Goal: Transaction & Acquisition: Purchase product/service

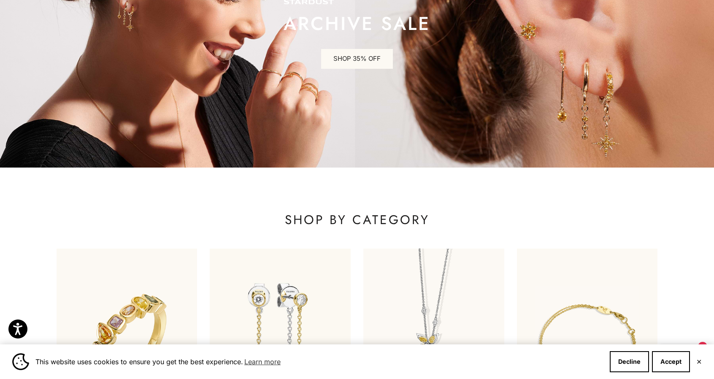
scroll to position [211, 0]
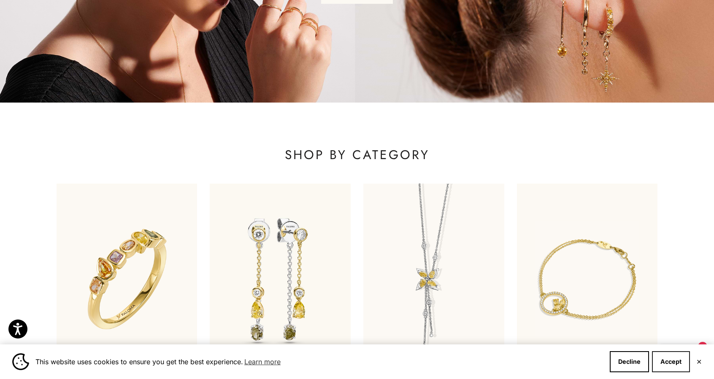
click at [671, 362] on button "Accept" at bounding box center [671, 361] width 38 height 21
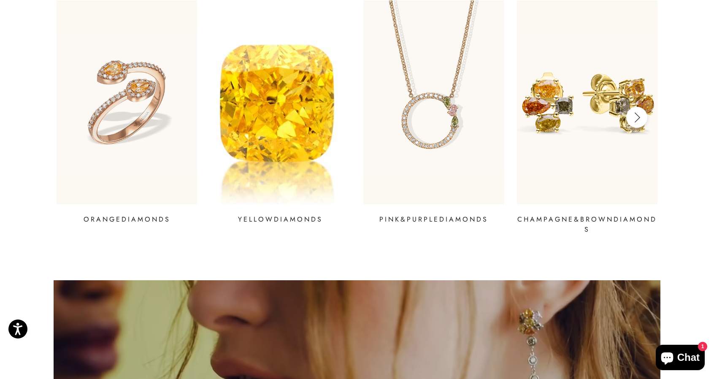
scroll to position [1266, 0]
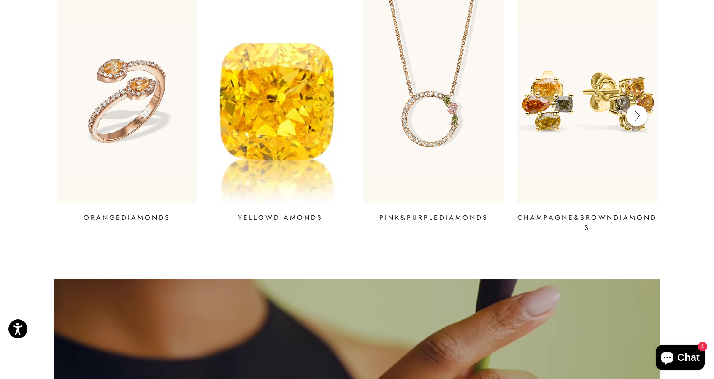
click at [252, 92] on img at bounding box center [280, 100] width 169 height 245
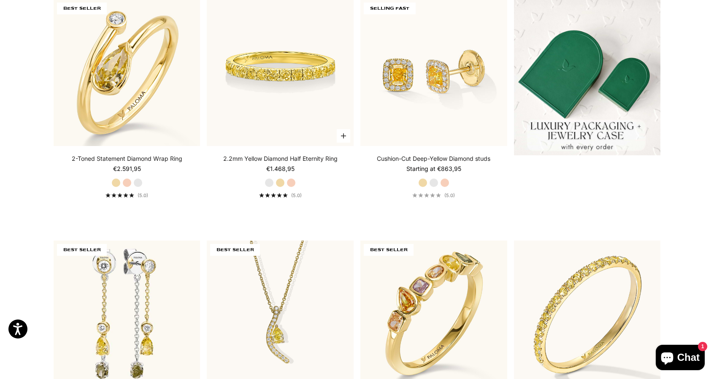
scroll to position [295, 0]
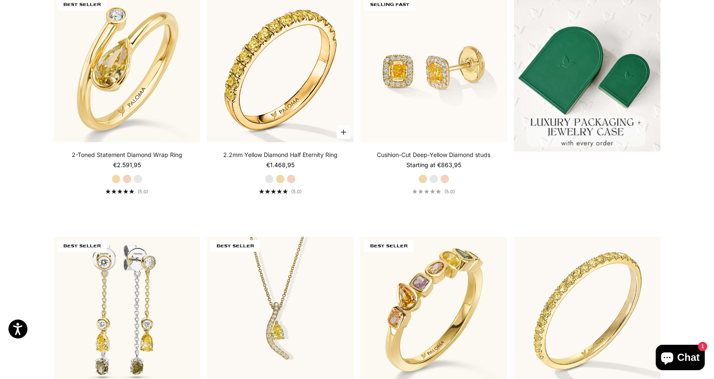
click at [289, 157] on link "2.2mm Yellow Diamond Half Eternity Ring" at bounding box center [280, 155] width 114 height 8
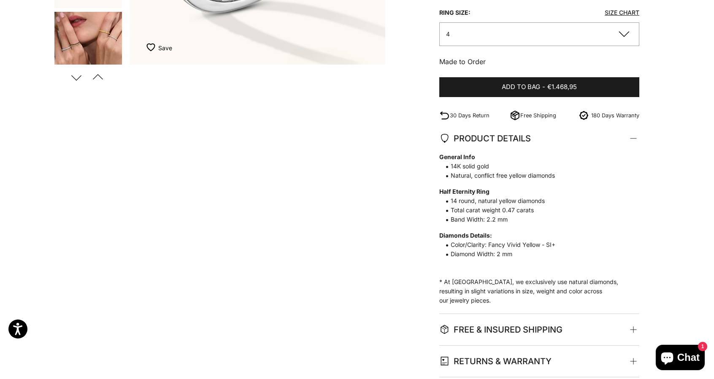
scroll to position [338, 0]
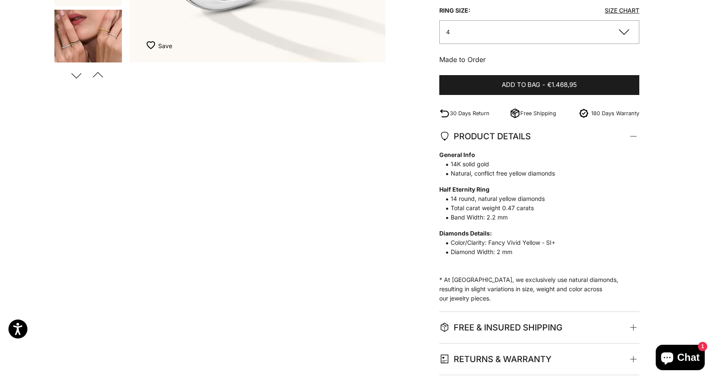
click at [490, 250] on span "Diamond Width: 2 mm" at bounding box center [535, 251] width 192 height 9
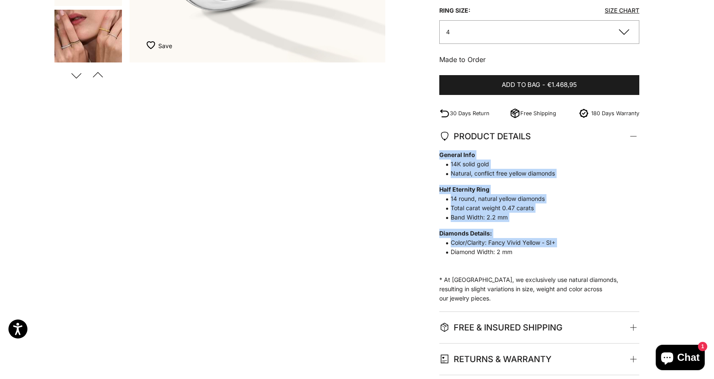
click at [490, 250] on span "Diamond Width: 2 mm" at bounding box center [535, 251] width 192 height 9
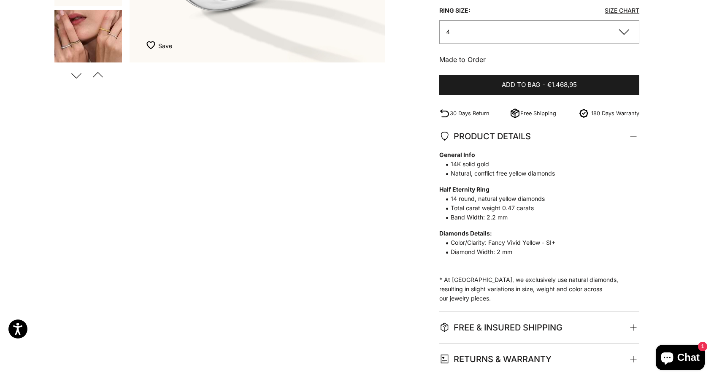
click at [533, 292] on p "General Info 14K solid gold Natural, conflict free yellow diamonds Half Eternit…" at bounding box center [535, 226] width 192 height 153
click at [634, 326] on span at bounding box center [634, 328] width 4 height 4
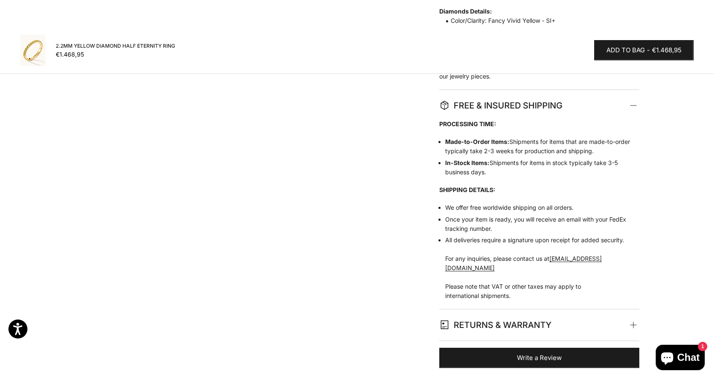
scroll to position [591, 0]
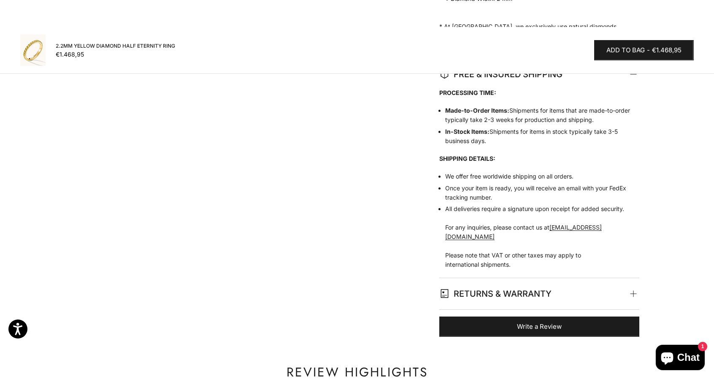
click at [466, 286] on span "RETURNS & WARRANTY" at bounding box center [495, 293] width 112 height 14
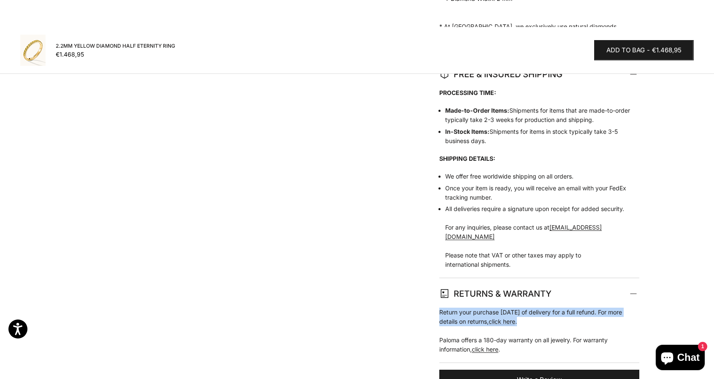
drag, startPoint x: 440, startPoint y: 301, endPoint x: 542, endPoint y: 311, distance: 102.1
click at [542, 311] on p "Return your purchase within 30 days of delivery for a full refund. For more det…" at bounding box center [535, 331] width 192 height 46
click at [536, 315] on div at bounding box center [536, 315] width 0 height 0
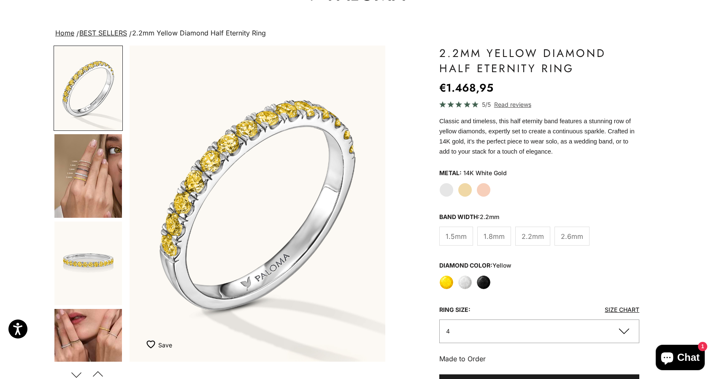
scroll to position [42, 0]
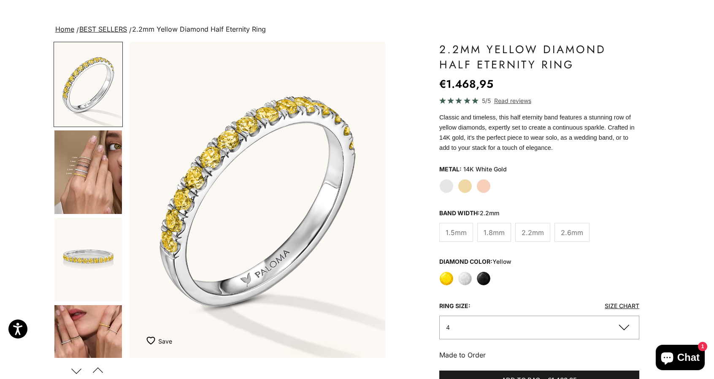
click at [108, 169] on img "Go to item 4" at bounding box center [88, 172] width 68 height 84
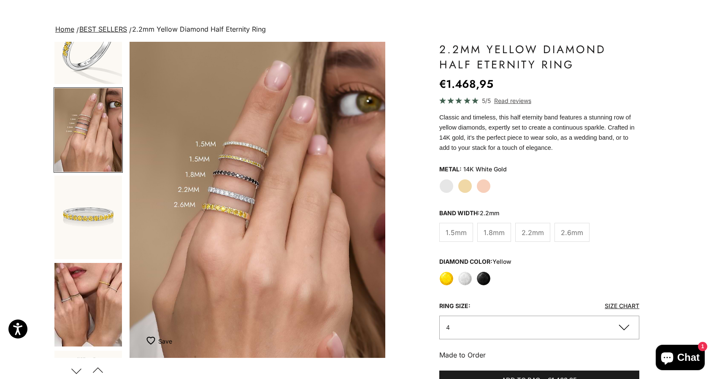
click at [112, 228] on img "Go to item 6" at bounding box center [88, 218] width 68 height 84
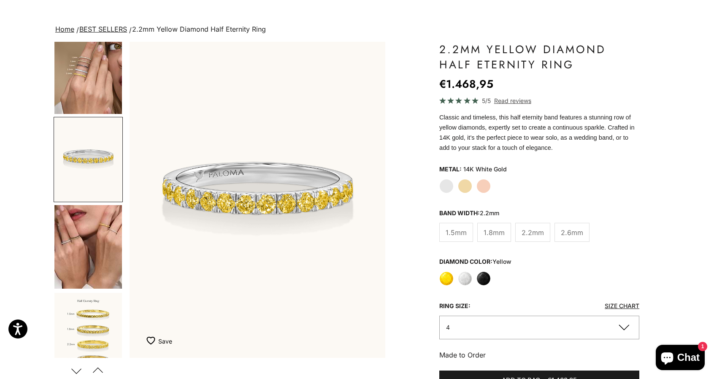
scroll to position [103, 0]
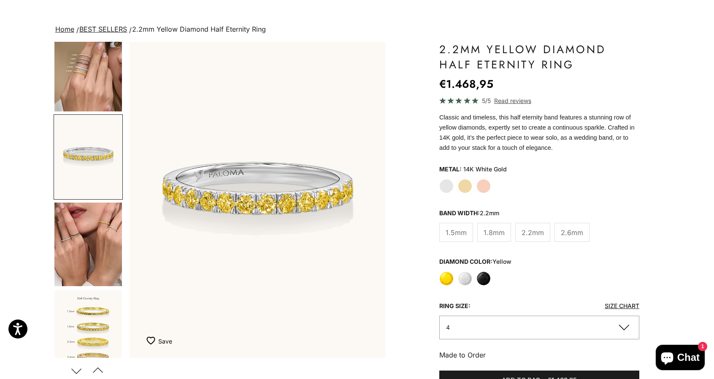
click at [112, 228] on img "Go to item 8" at bounding box center [88, 245] width 68 height 84
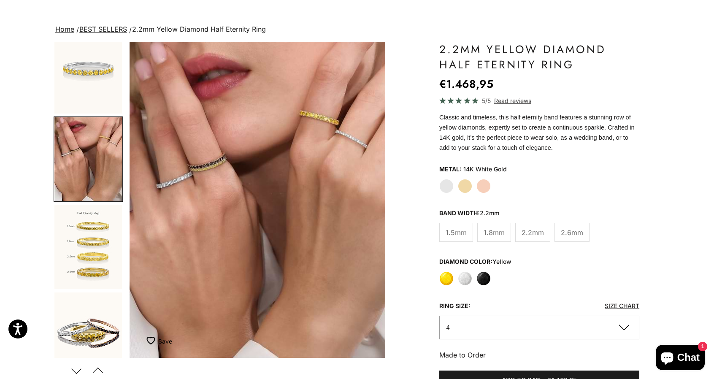
scroll to position [190, 0]
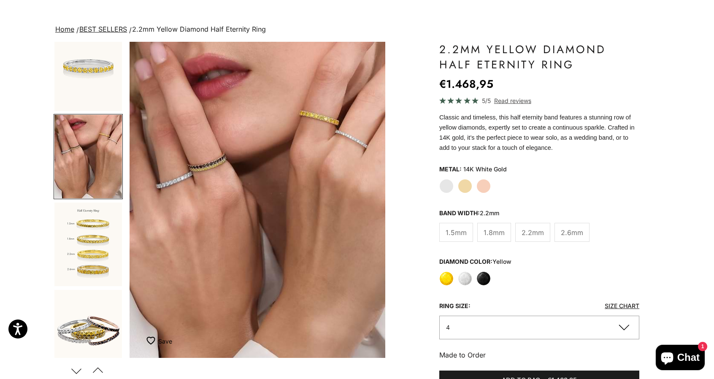
click at [107, 227] on img "Go to item 9" at bounding box center [88, 245] width 68 height 84
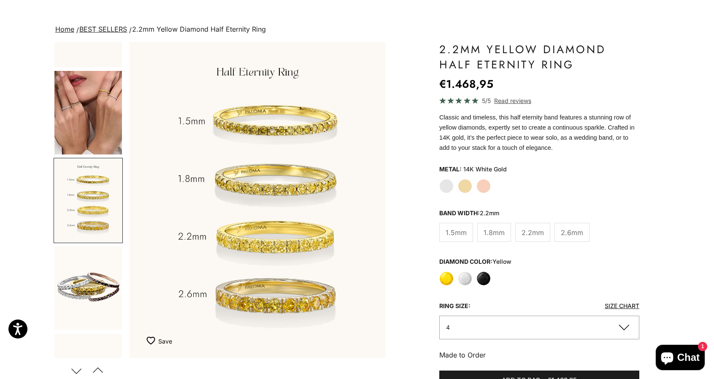
scroll to position [236, 0]
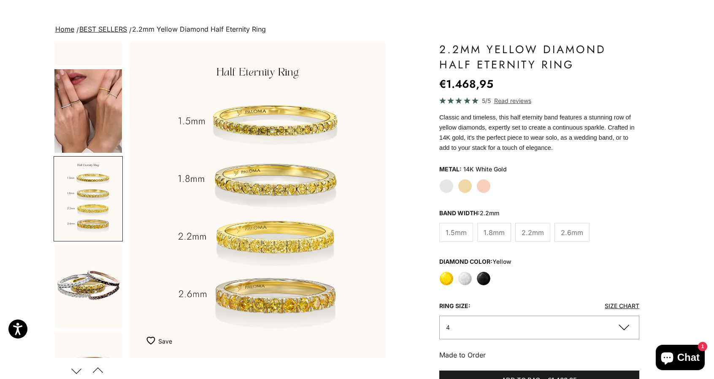
click at [90, 296] on img "Go to item 10" at bounding box center [88, 286] width 68 height 84
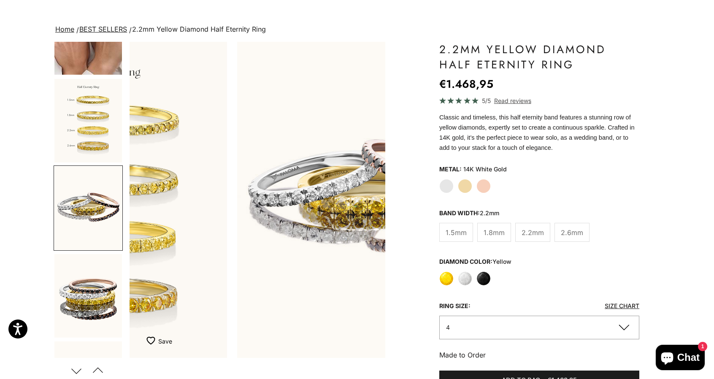
scroll to position [324, 0]
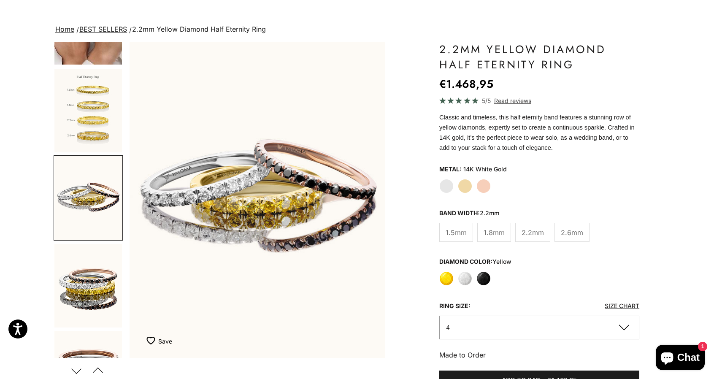
click at [93, 293] on img "Go to item 11" at bounding box center [88, 286] width 68 height 84
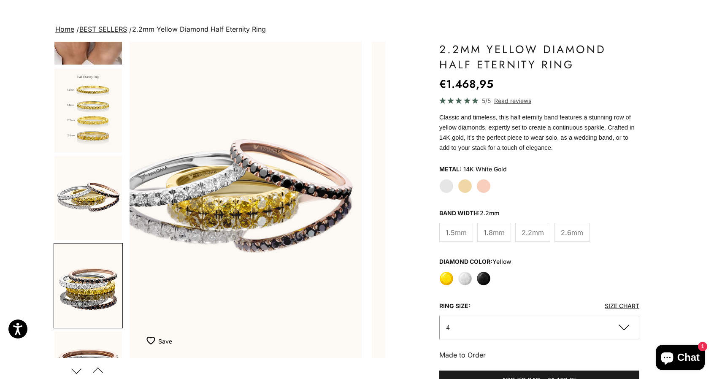
scroll to position [0, 0]
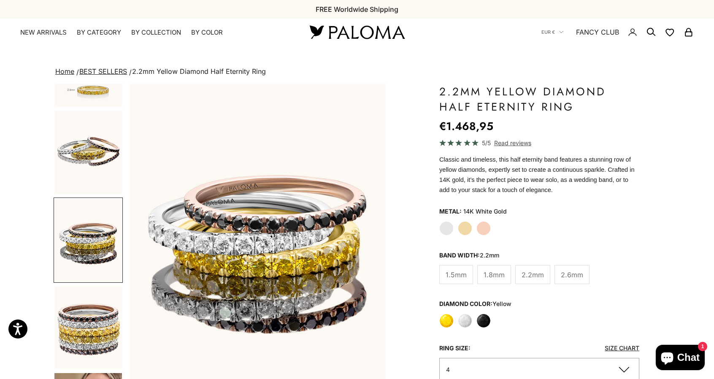
click at [322, 37] on img at bounding box center [356, 32] width 101 height 18
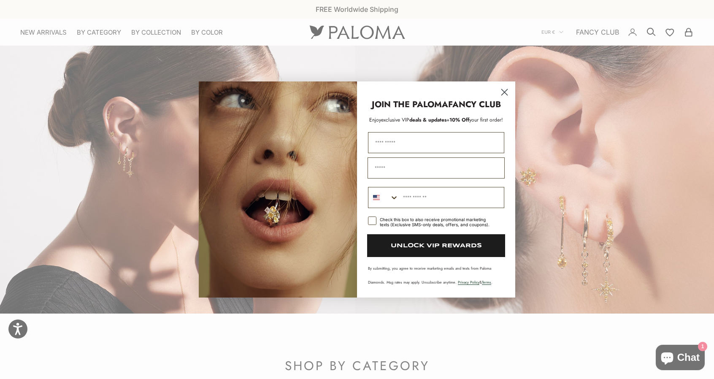
click at [506, 97] on circle "Close dialog" at bounding box center [504, 92] width 14 height 14
